Goal: Communication & Community: Share content

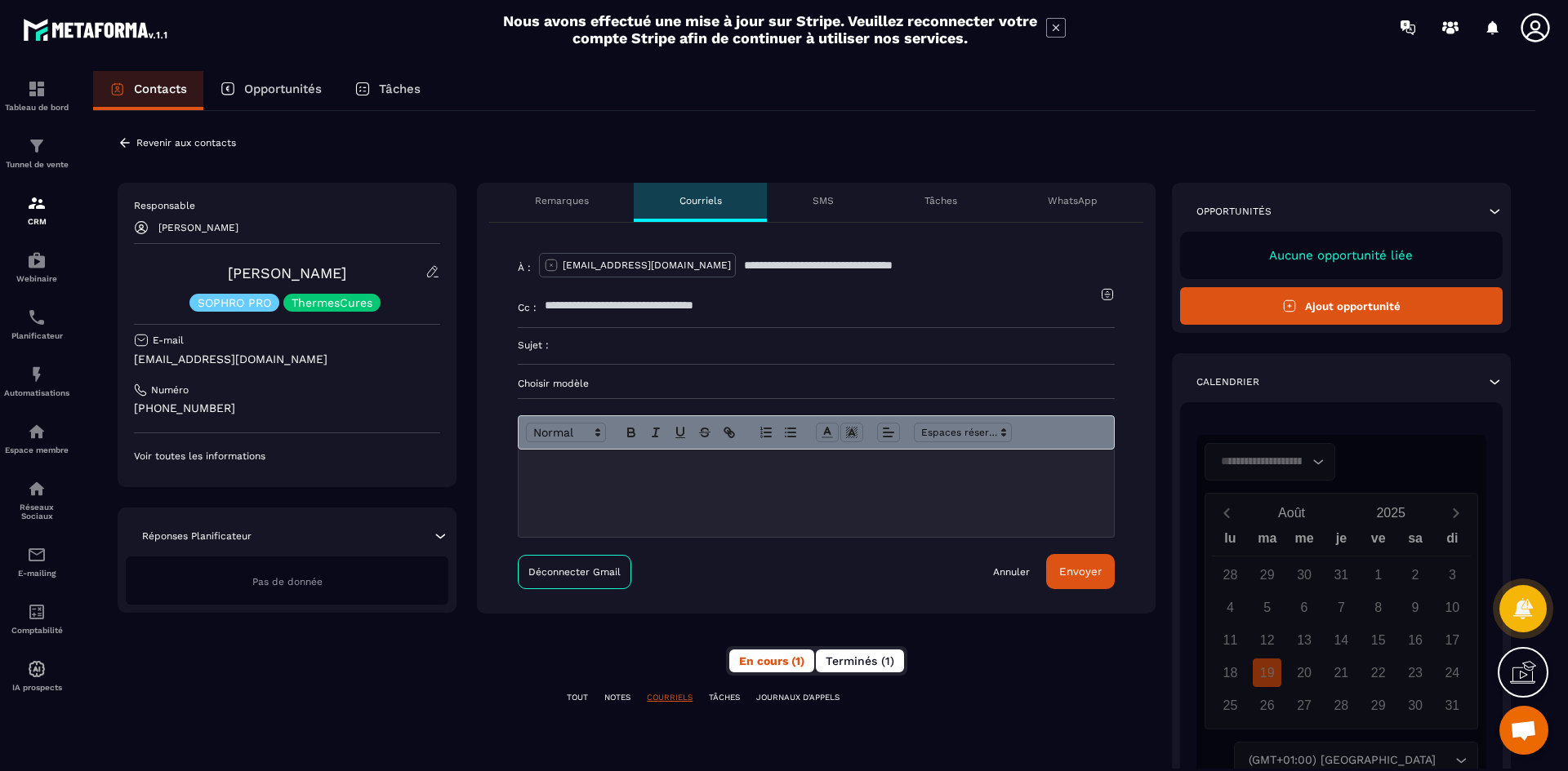
click at [841, 664] on span "Terminés (1)" at bounding box center [860, 661] width 68 height 13
click at [767, 668] on button "En cours (1)" at bounding box center [772, 661] width 87 height 23
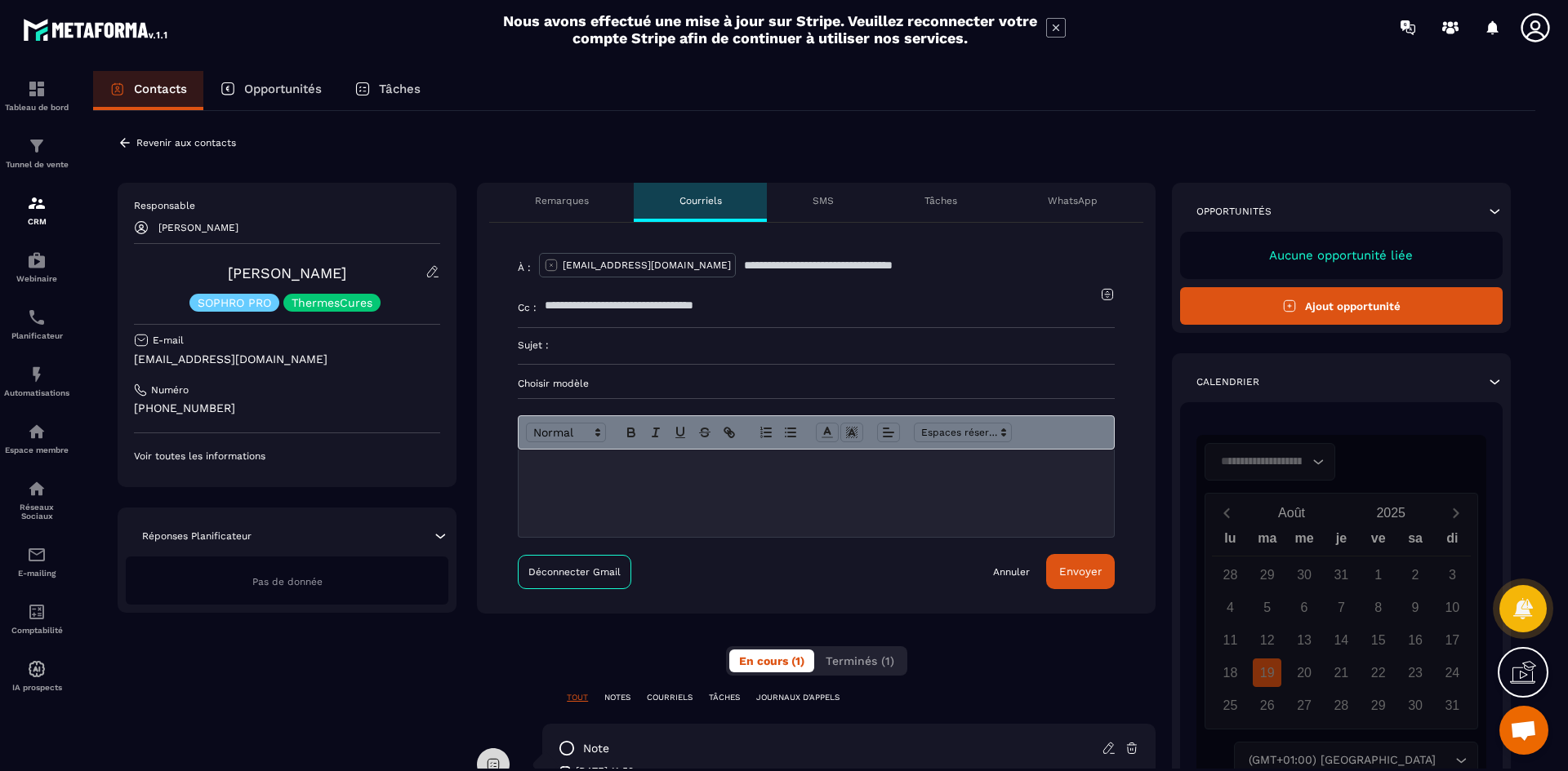
scroll to position [137, 0]
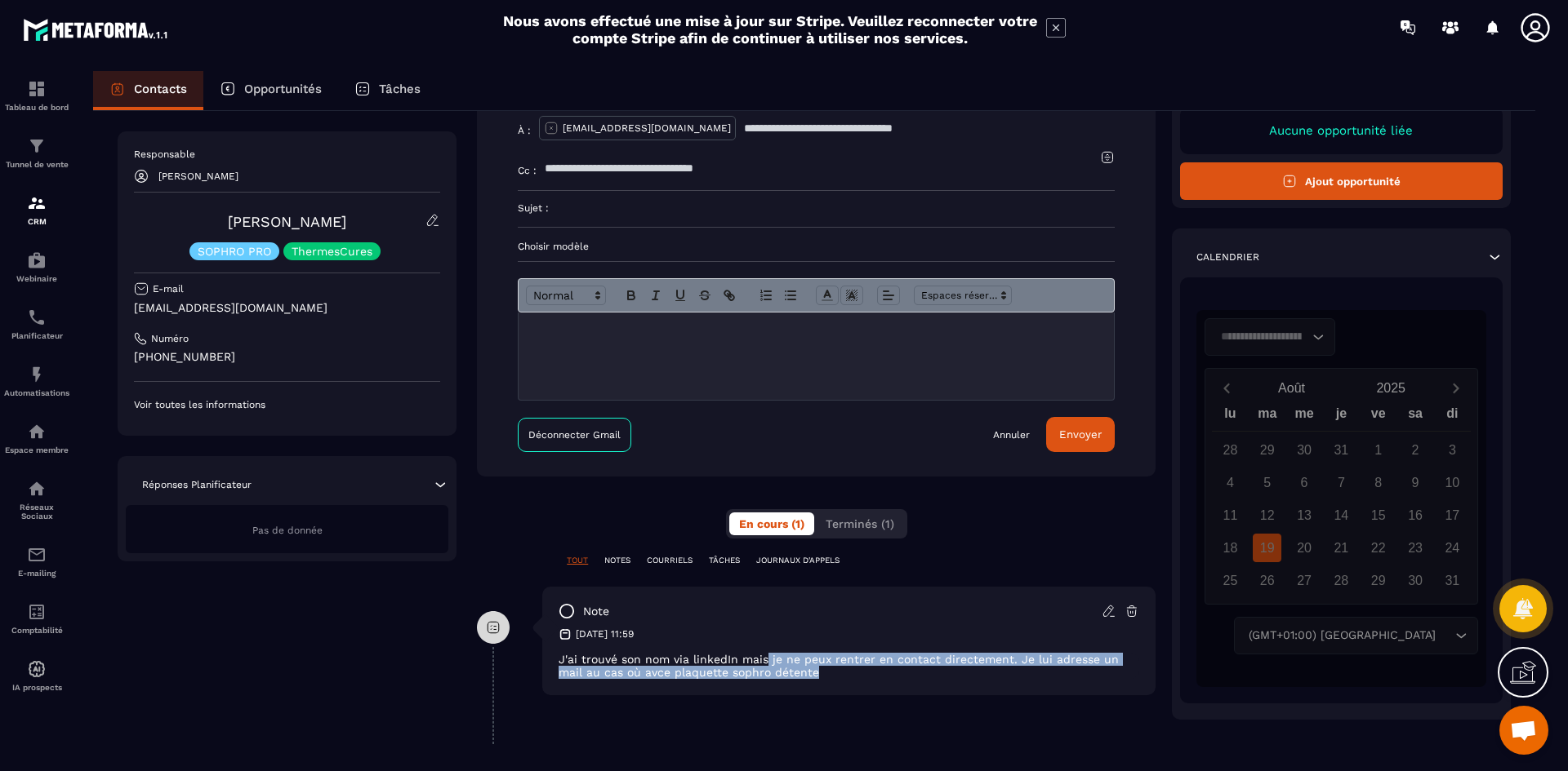
drag, startPoint x: 766, startPoint y: 655, endPoint x: 787, endPoint y: 680, distance: 32.6
click at [787, 680] on div "note [DATE] 11:59 J'ai trouvé son nom via linkedIn mais je ne peux rentrer en c…" at bounding box center [848, 641] width 614 height 108
drag, startPoint x: 872, startPoint y: 709, endPoint x: 766, endPoint y: 675, distance: 111.3
click at [872, 708] on div "note [DATE] 11:59 J'ai trouvé son nom via linkedIn mais je ne peux rentrer en c…" at bounding box center [816, 653] width 679 height 133
click at [627, 674] on p "J'ai trouvé son nom via linkedIn mais je ne peux rentrer en contact directement…" at bounding box center [848, 666] width 580 height 26
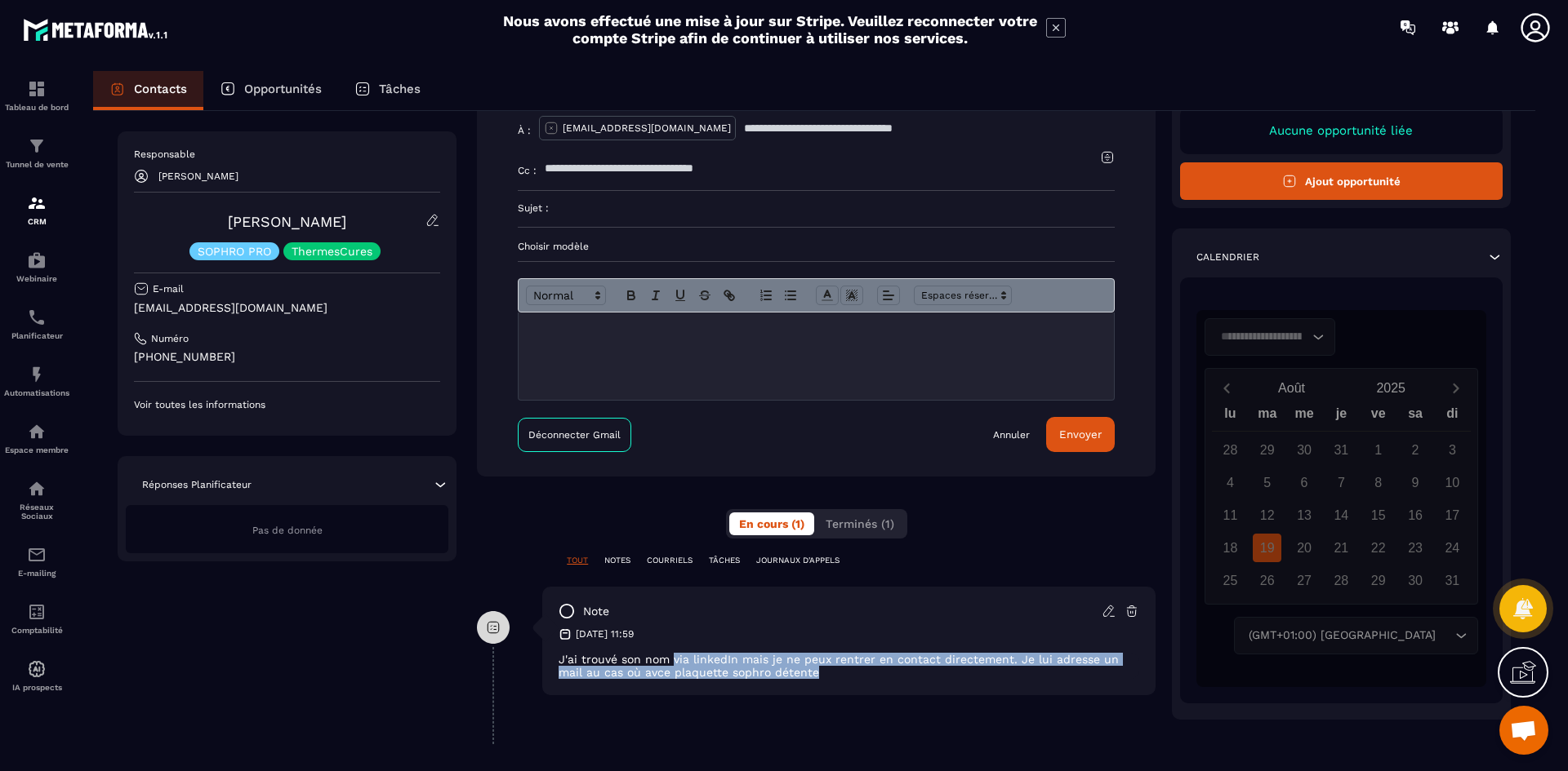
drag, startPoint x: 675, startPoint y: 657, endPoint x: 867, endPoint y: 684, distance: 193.9
click at [867, 684] on div "note [DATE] 11:59 J'ai trouvé son nom via linkedIn mais je ne peux rentrer en c…" at bounding box center [848, 641] width 614 height 108
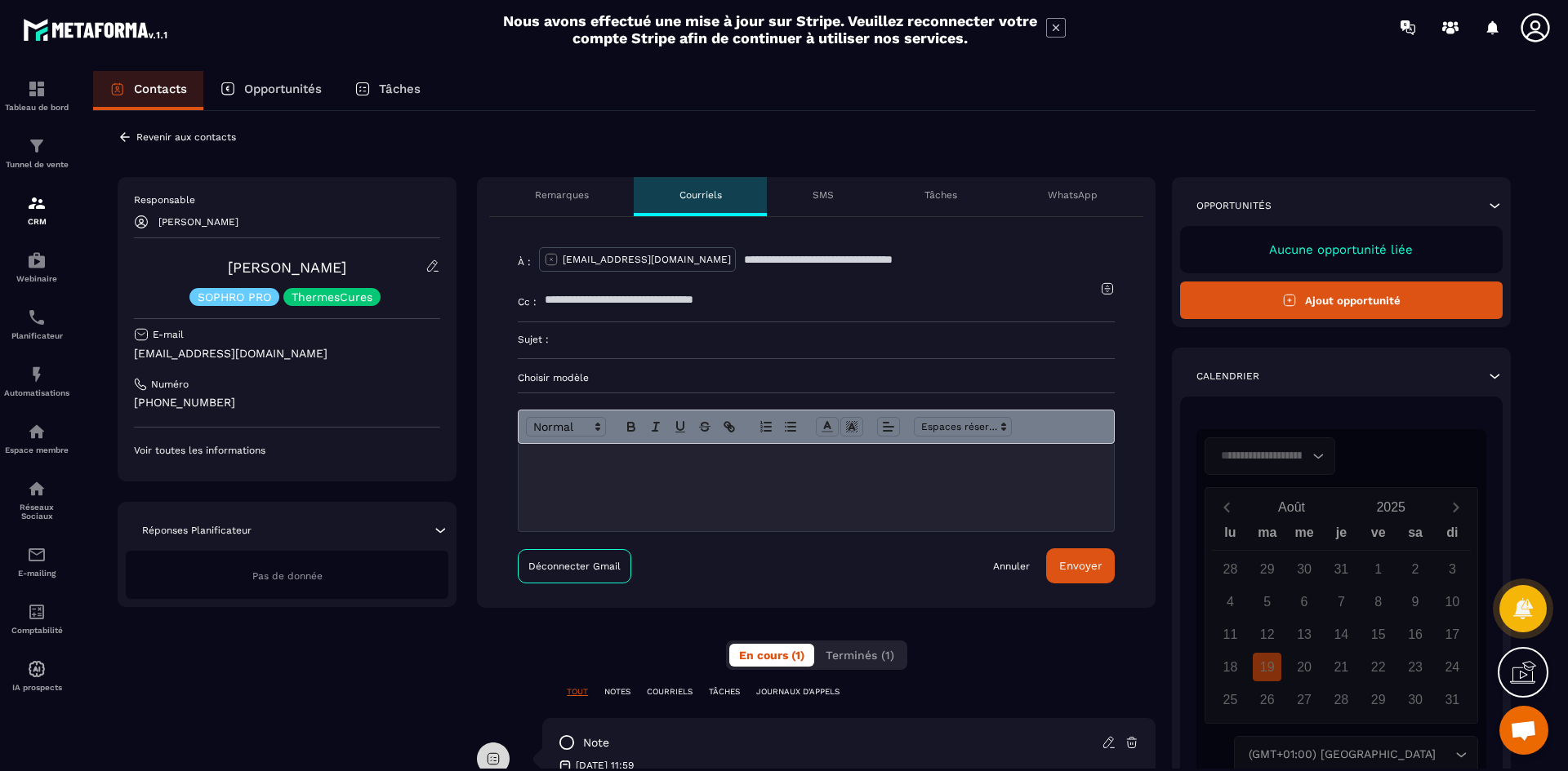
scroll to position [0, 0]
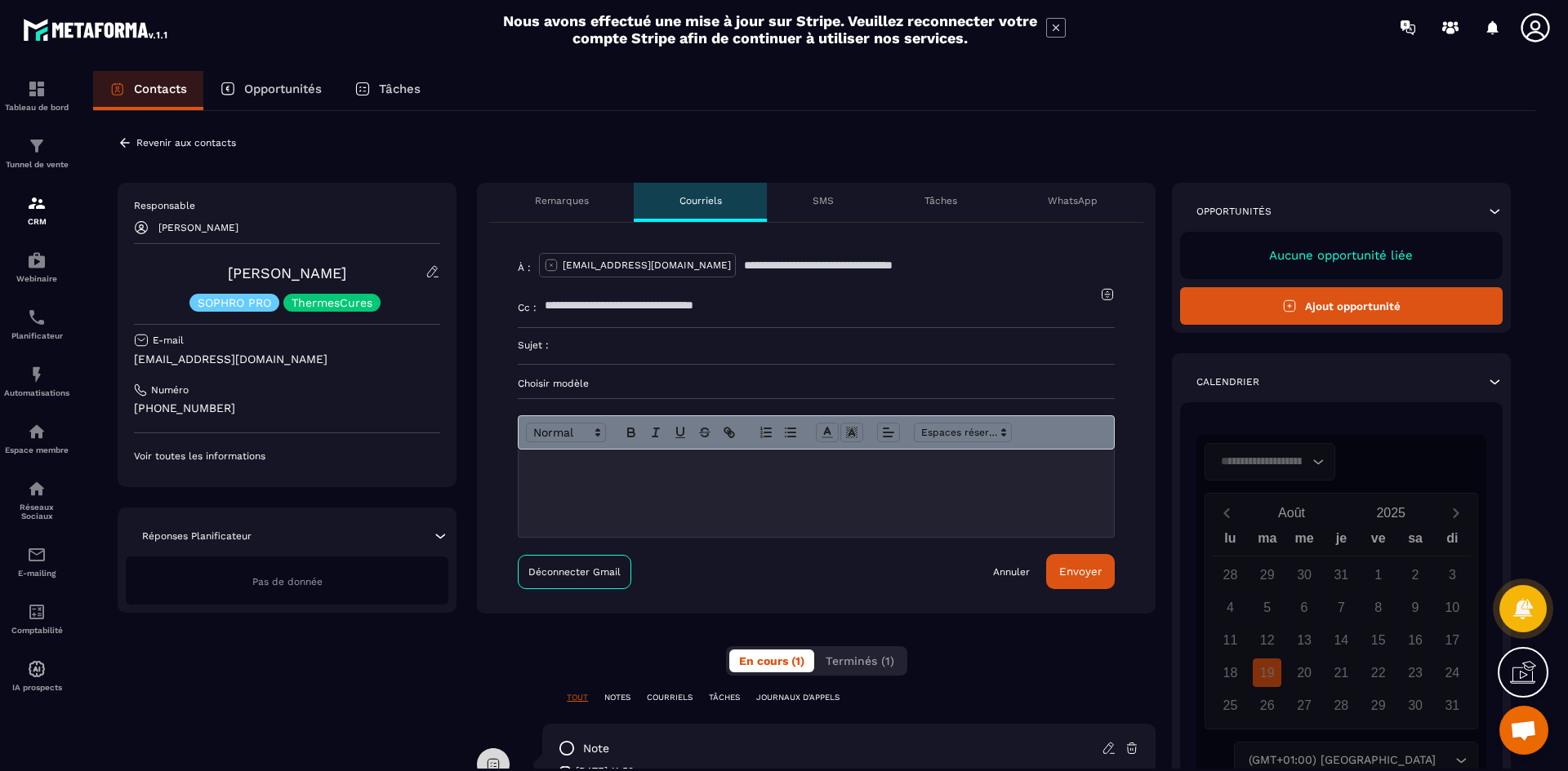
drag, startPoint x: 341, startPoint y: 361, endPoint x: 127, endPoint y: 364, distance: 214.0
click at [127, 364] on div "Responsable [PERSON_NAME] [PERSON_NAME] SOPHRO PRO ThermesCures E-mail [EMAIL_A…" at bounding box center [287, 335] width 339 height 305
copy p "[EMAIL_ADDRESS][DOMAIN_NAME]"
click at [663, 696] on p "COURRIELS" at bounding box center [670, 698] width 46 height 12
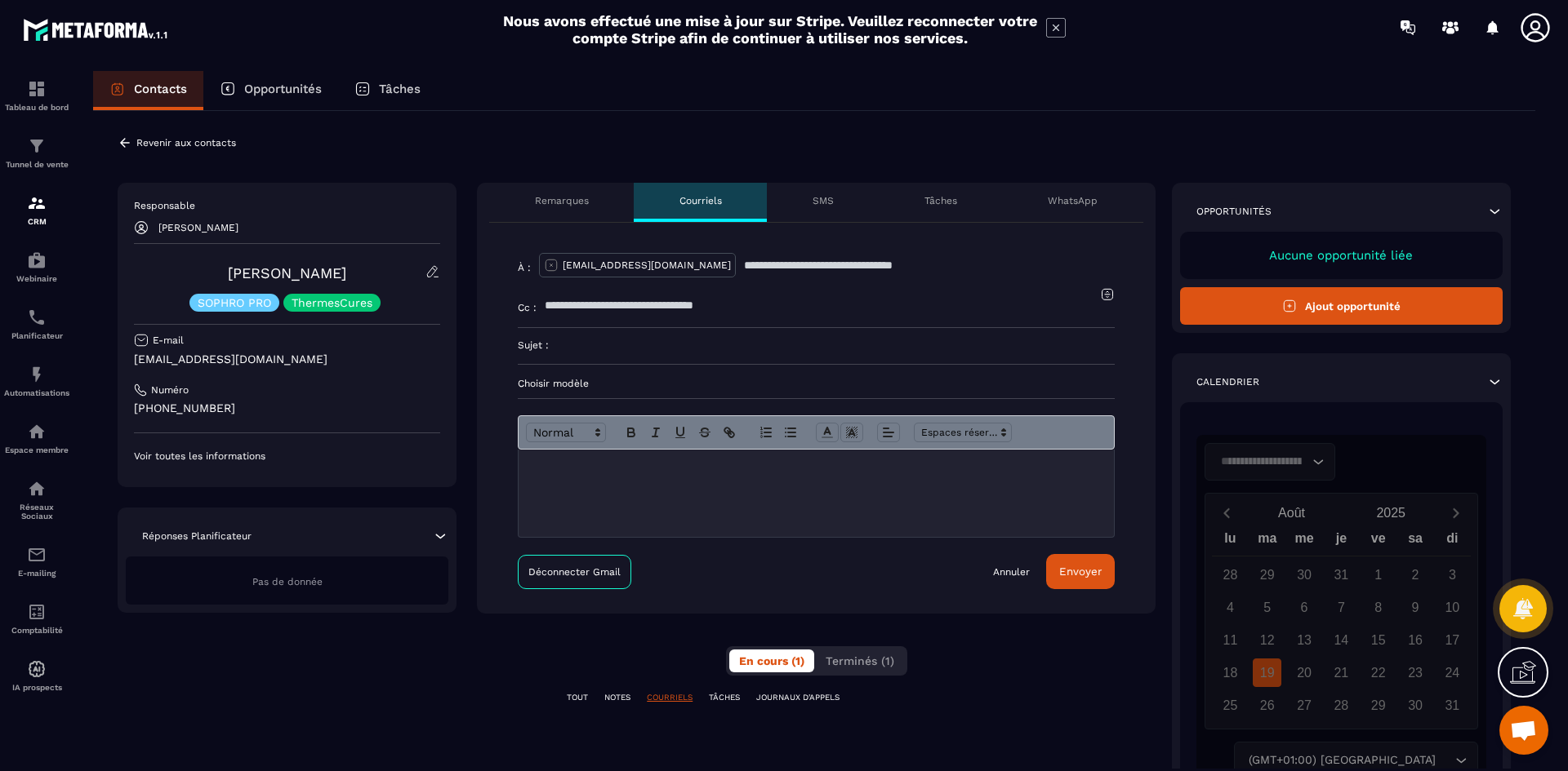
click at [575, 200] on p "Remarques" at bounding box center [562, 201] width 54 height 13
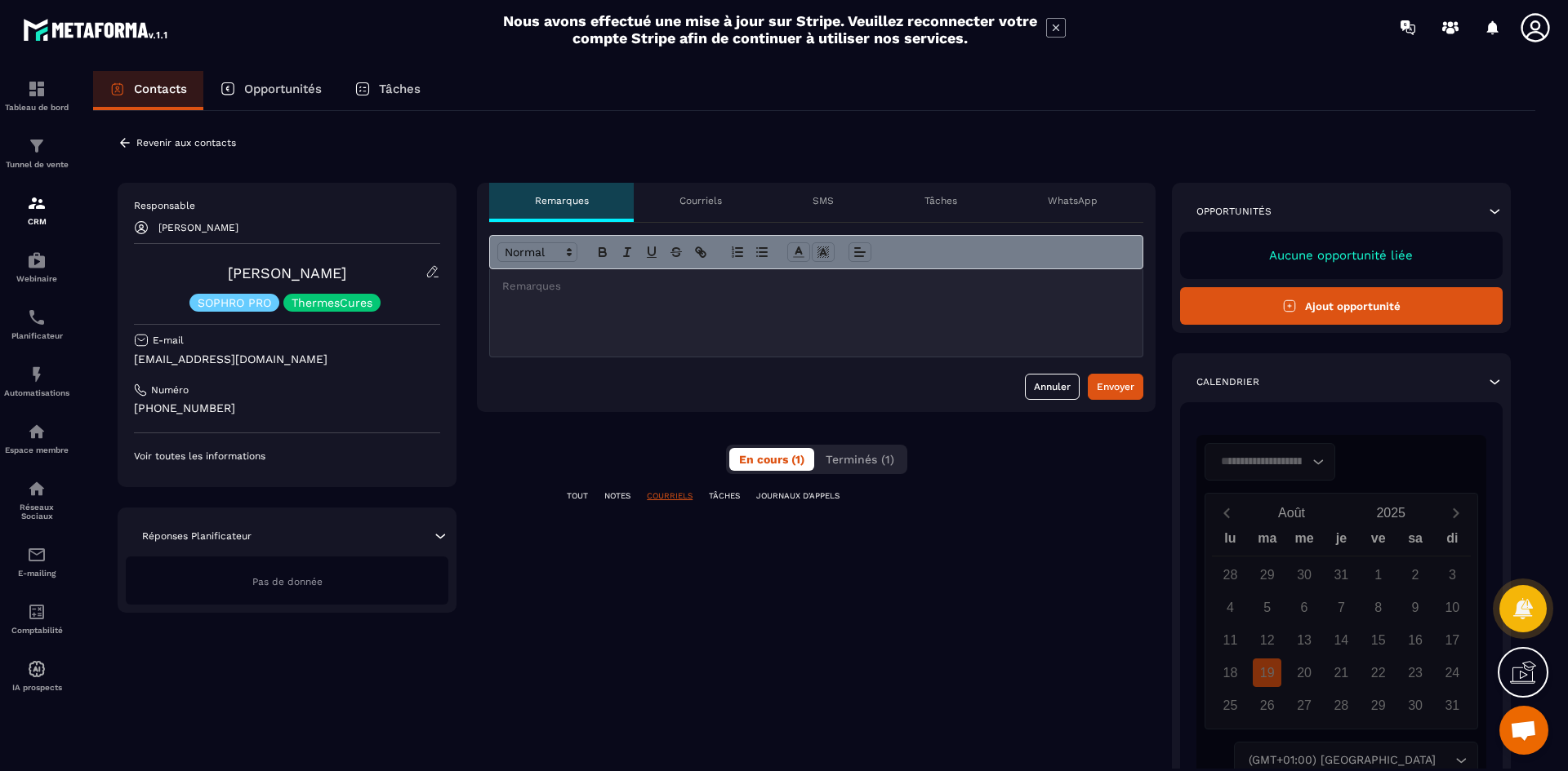
click at [681, 204] on p "Courriels" at bounding box center [701, 201] width 43 height 13
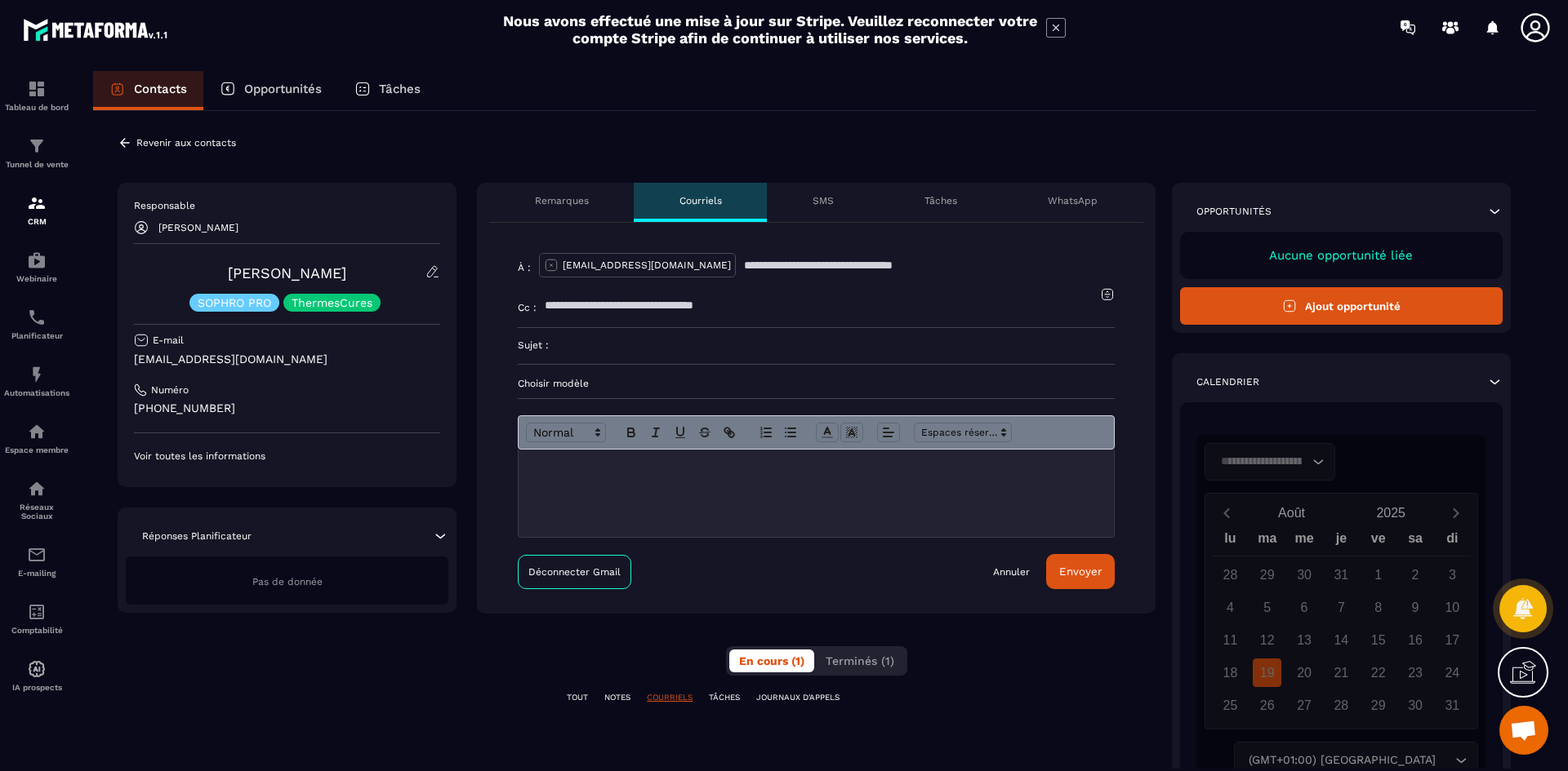
scroll to position [125, 0]
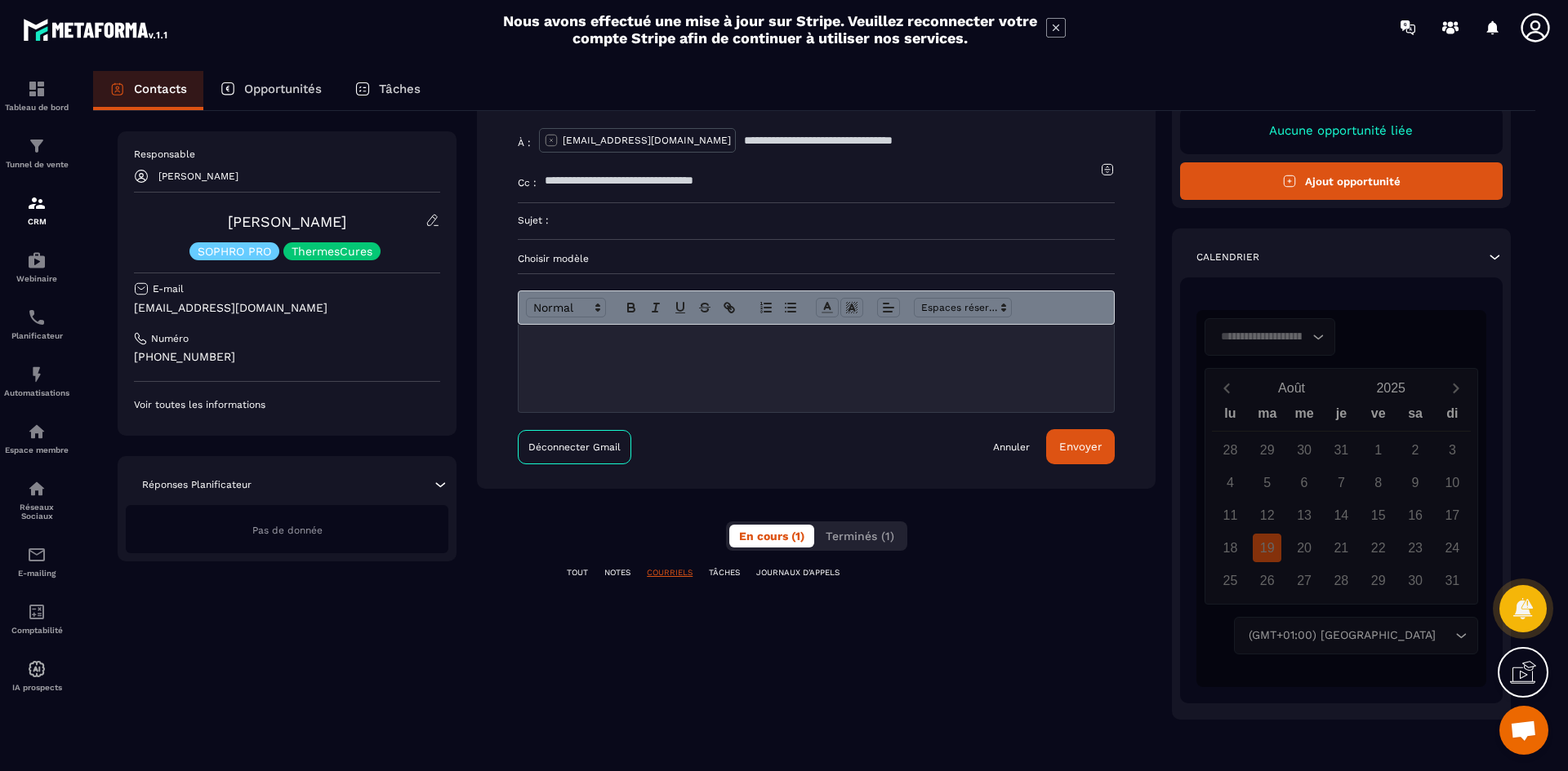
click at [560, 259] on p "Choisir modèle" at bounding box center [816, 259] width 597 height 13
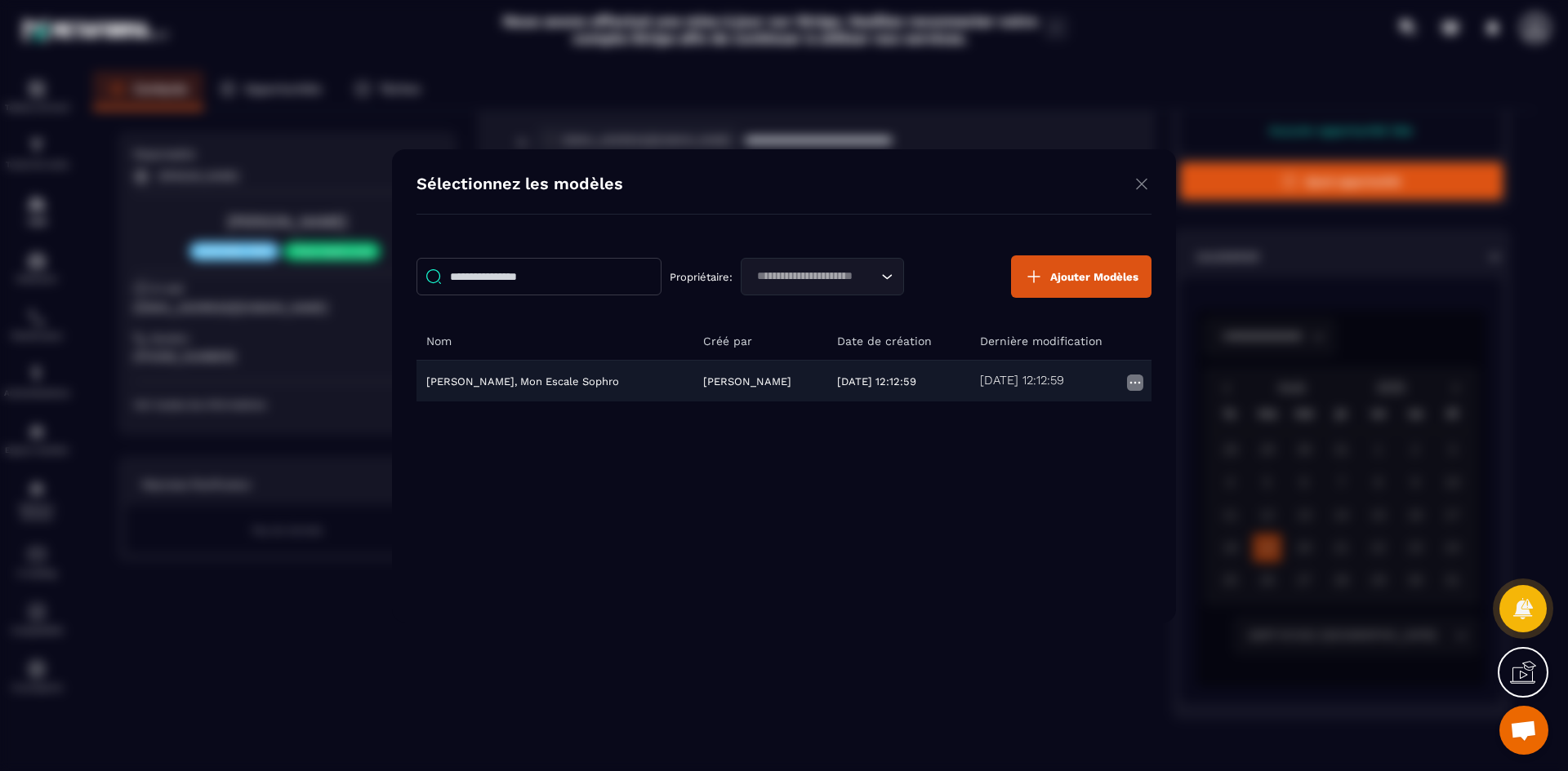
click at [572, 378] on td "[PERSON_NAME], Mon Escale Sophro" at bounding box center [555, 380] width 277 height 42
type input "**********"
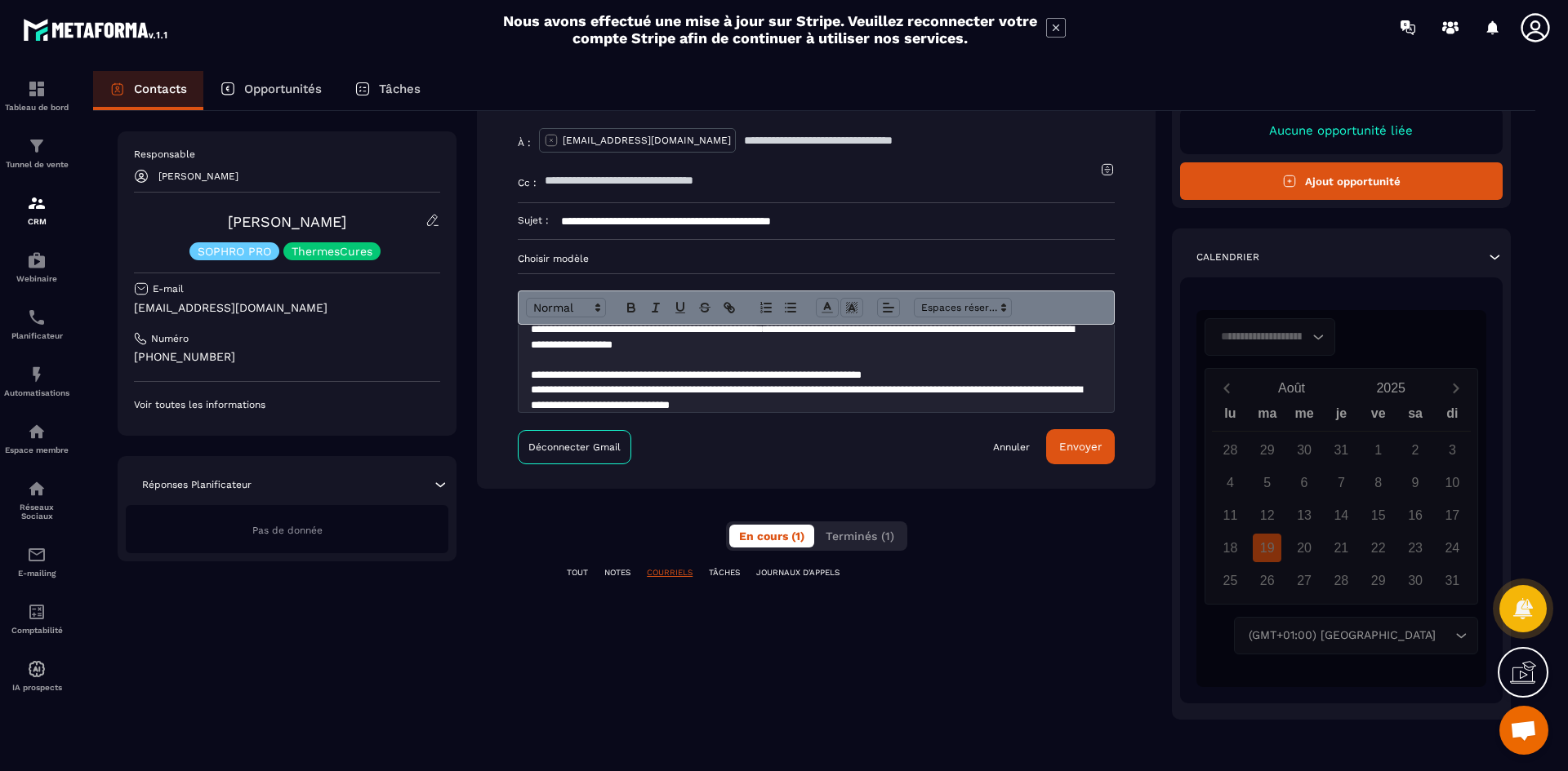
scroll to position [0, 0]
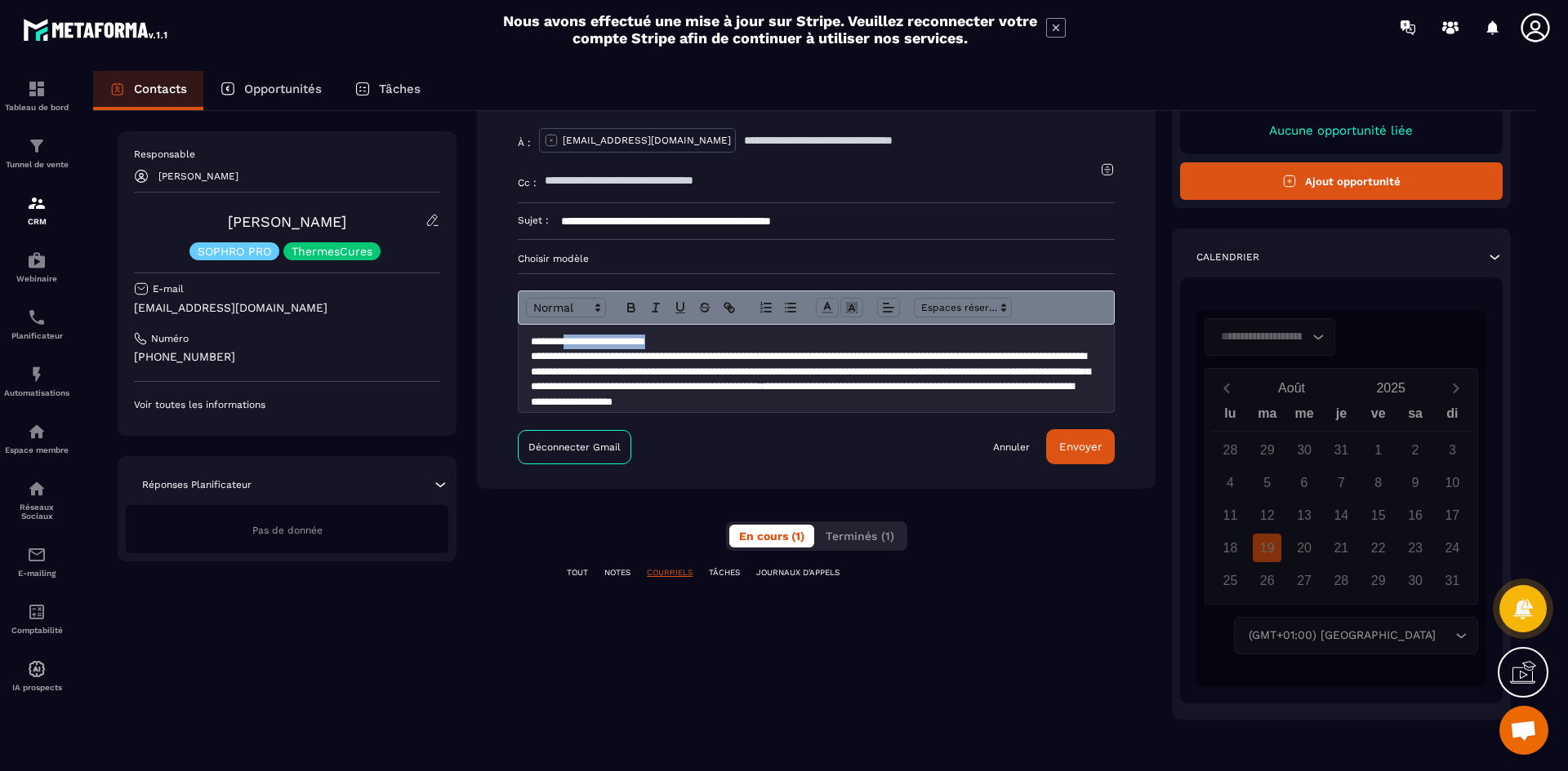
drag, startPoint x: 691, startPoint y: 336, endPoint x: 579, endPoint y: 336, distance: 112.0
click at [579, 336] on p "**********" at bounding box center [810, 342] width 559 height 15
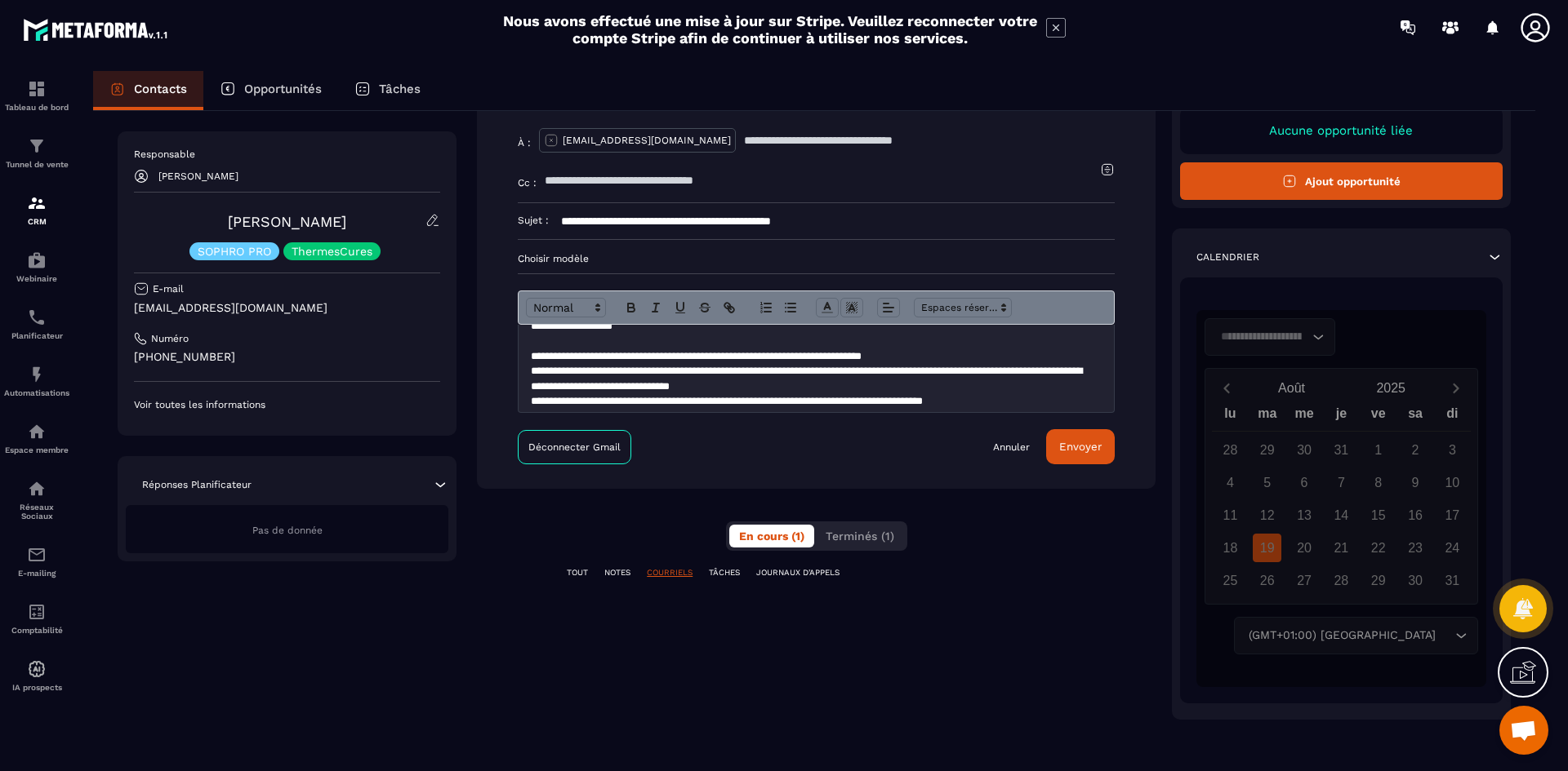
scroll to position [79, 0]
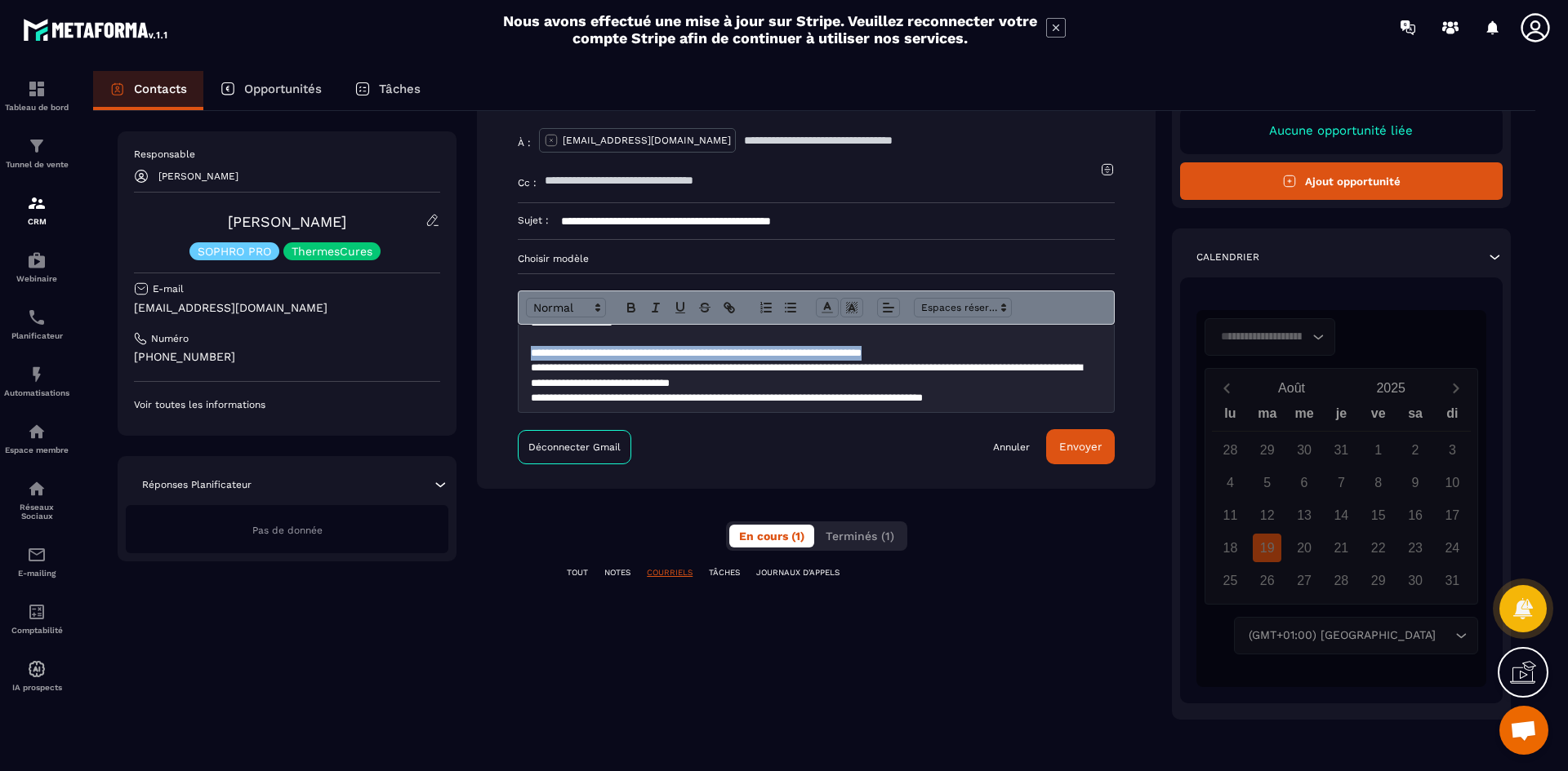
drag, startPoint x: 988, startPoint y: 345, endPoint x: 969, endPoint y: 350, distance: 19.6
click at [969, 350] on div "**********" at bounding box center [816, 368] width 595 height 88
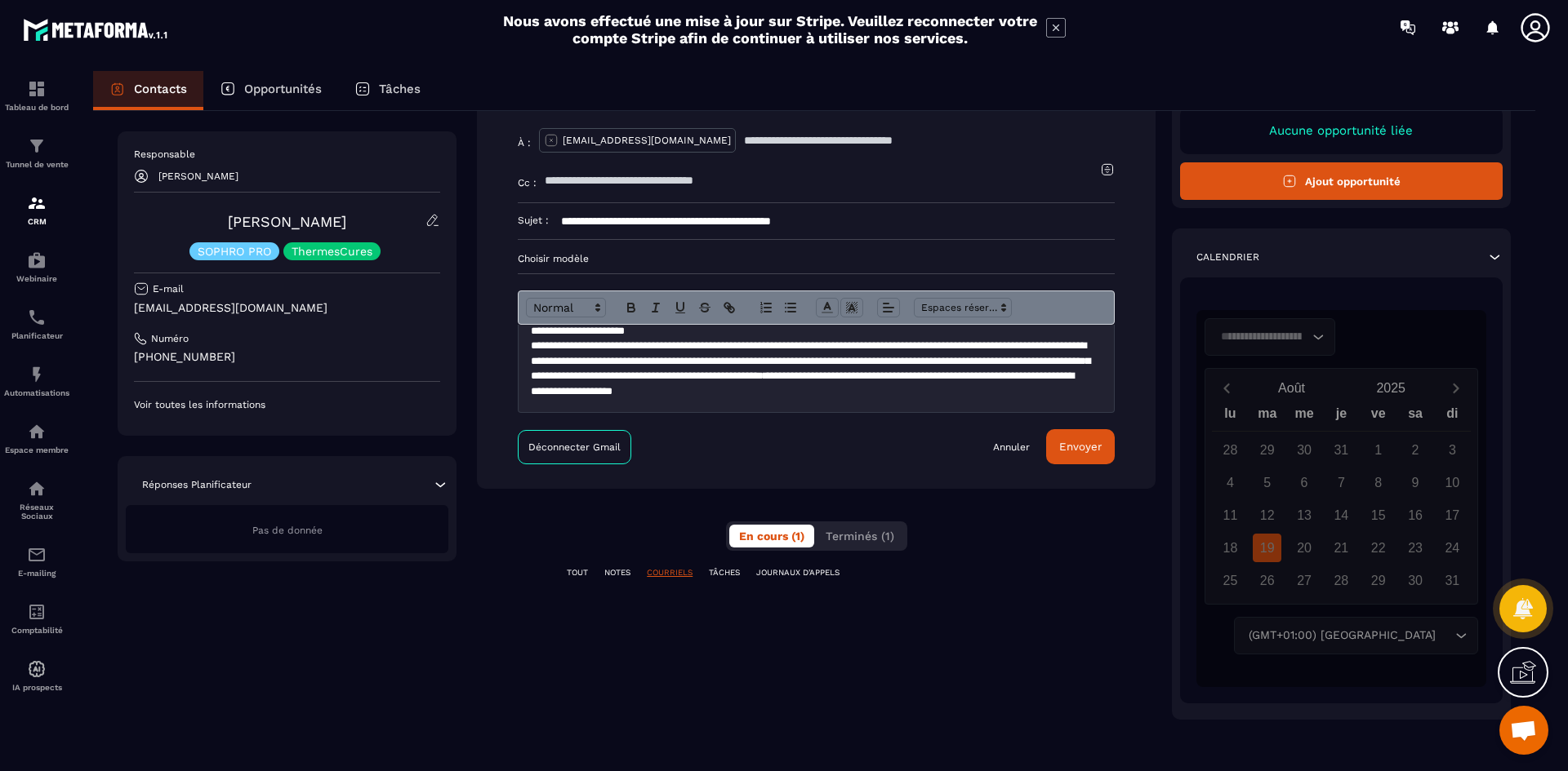
scroll to position [143, 0]
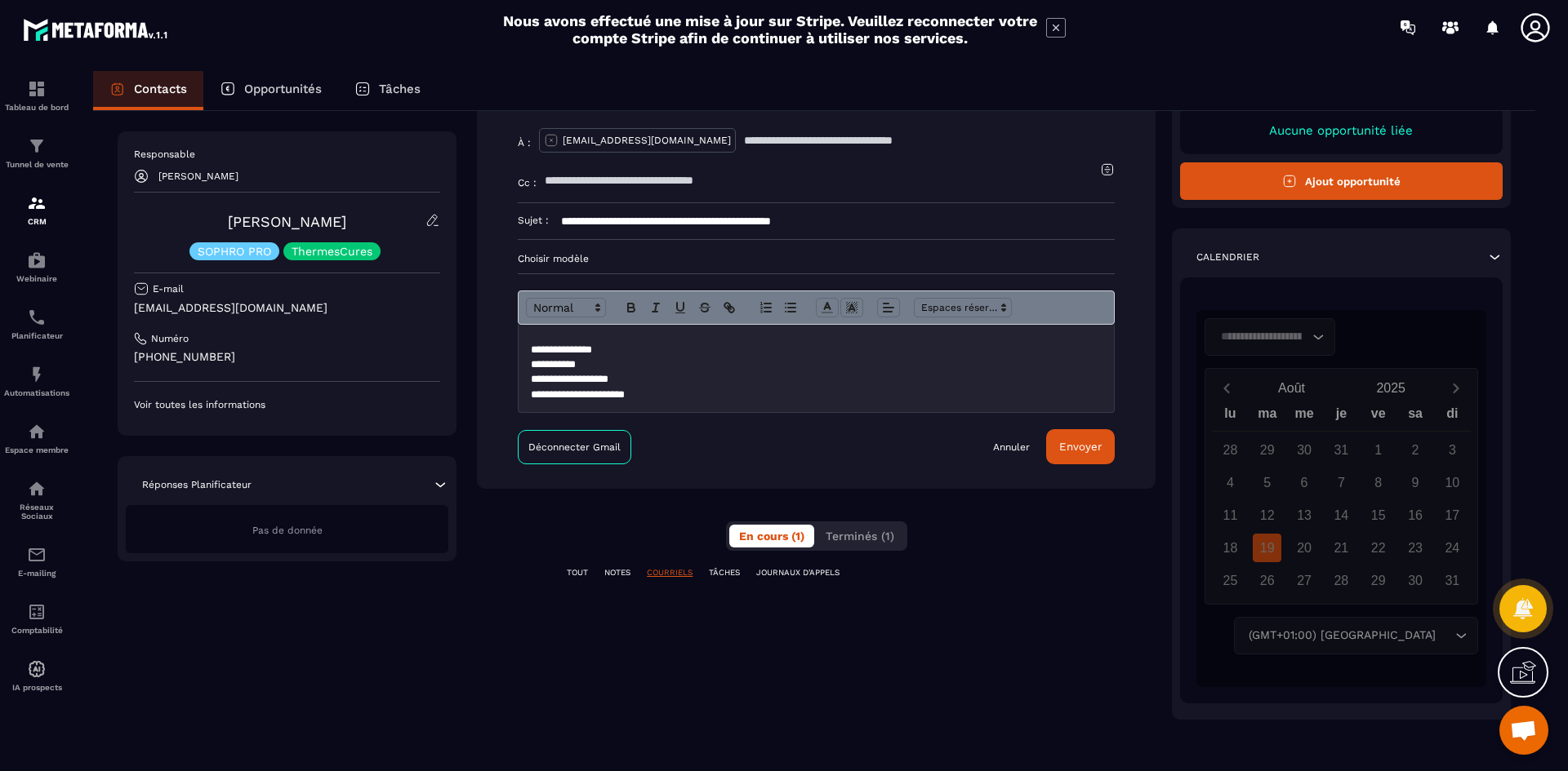
drag, startPoint x: 800, startPoint y: 219, endPoint x: 751, endPoint y: 219, distance: 49.0
click at [751, 219] on input "**********" at bounding box center [832, 221] width 566 height 36
type input "**********"
click at [1089, 461] on button "Envoyer" at bounding box center [1080, 447] width 68 height 35
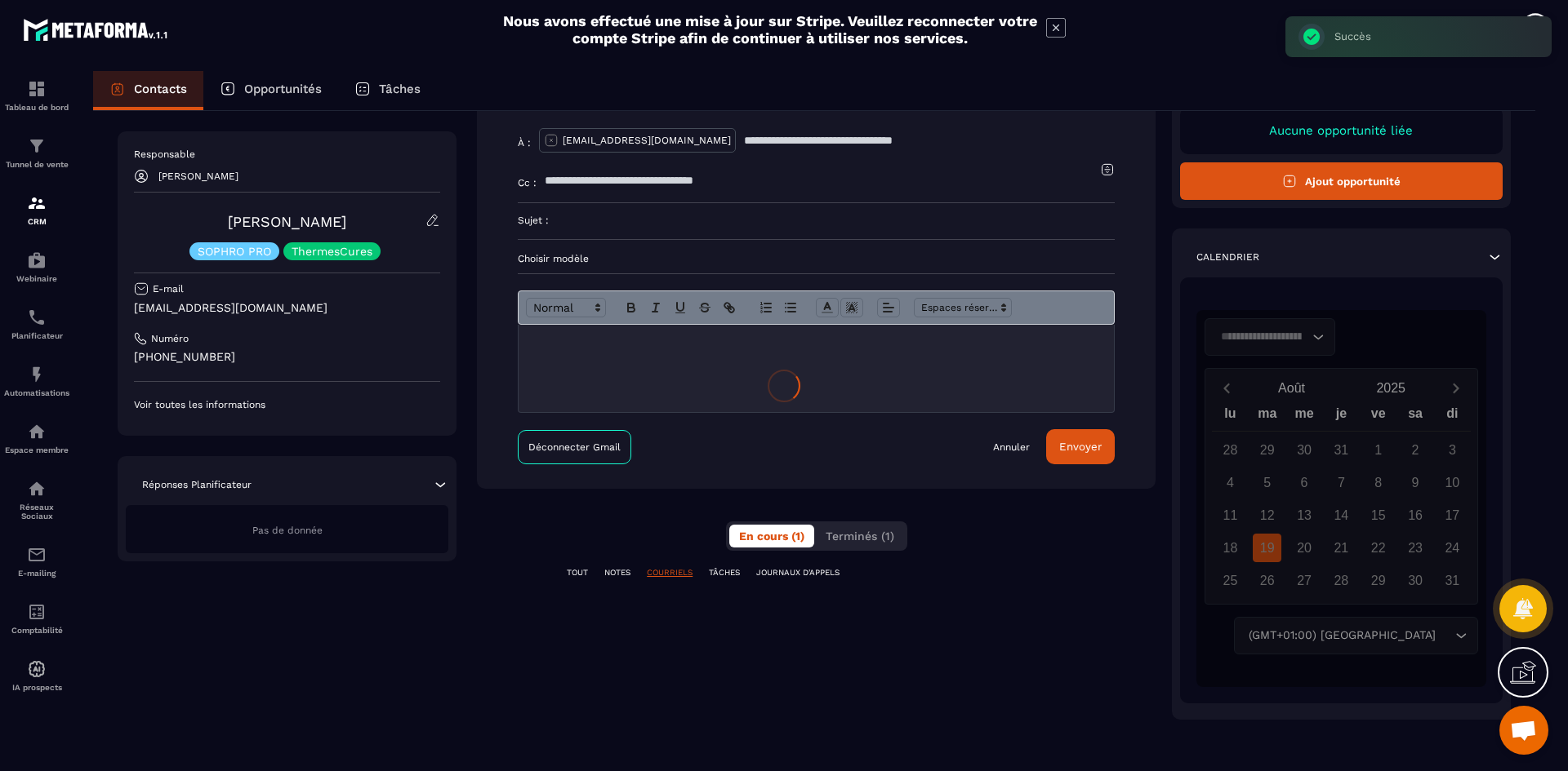
scroll to position [4, 0]
